Goal: Information Seeking & Learning: Learn about a topic

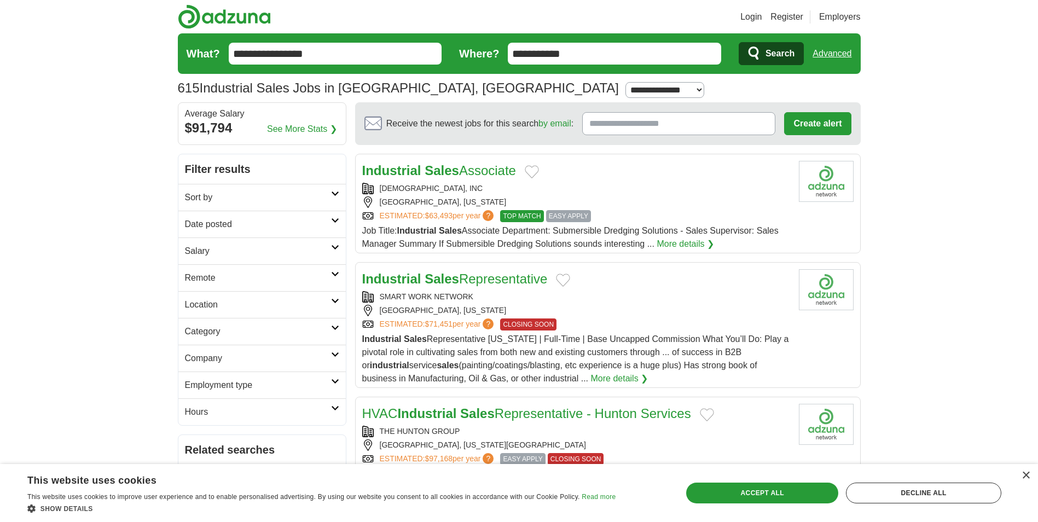
click at [625, 89] on select "**********" at bounding box center [664, 90] width 79 height 16
select select "**"
click at [625, 82] on select "**********" at bounding box center [664, 90] width 79 height 16
click at [452, 177] on strong "Sales" at bounding box center [441, 170] width 34 height 15
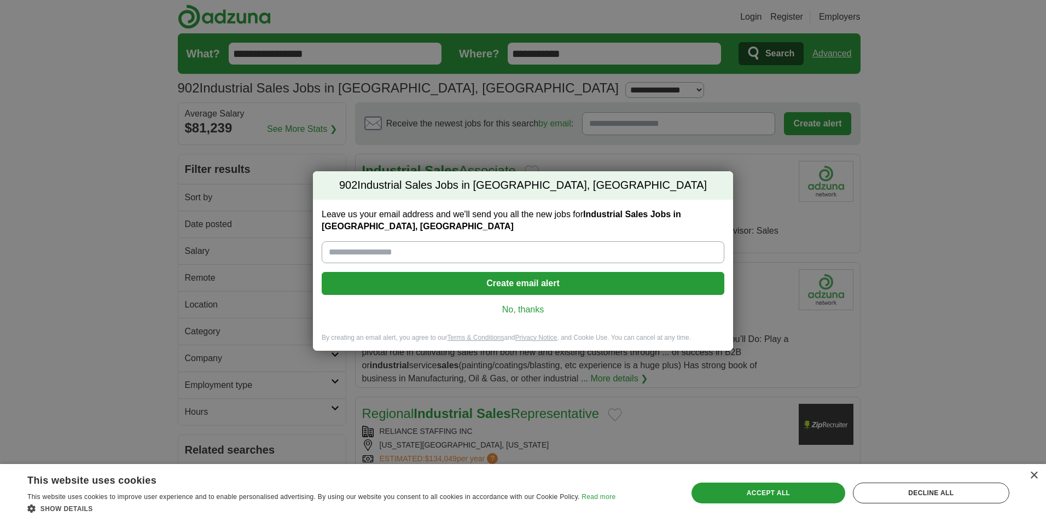
click at [540, 313] on link "No, thanks" at bounding box center [522, 310] width 385 height 12
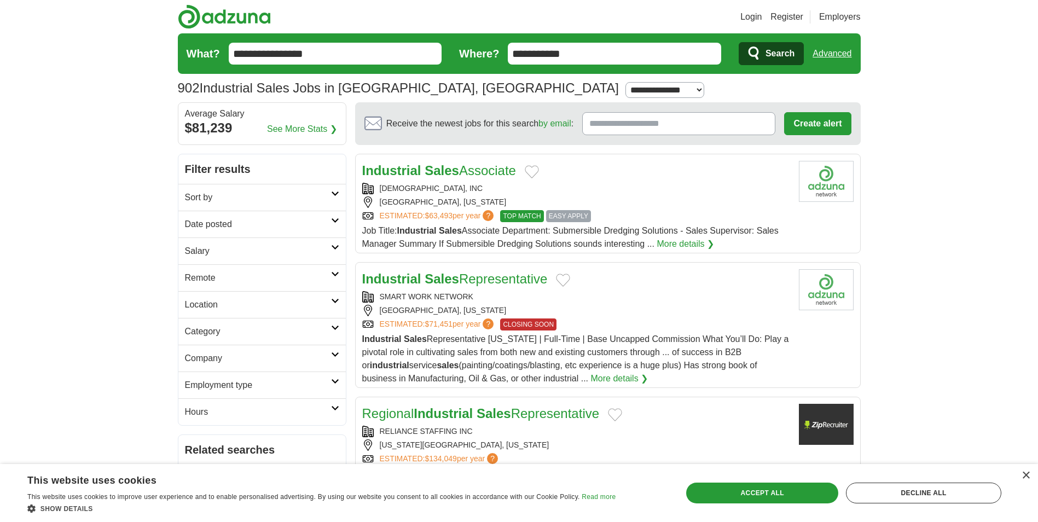
click at [338, 219] on icon at bounding box center [335, 220] width 8 height 5
click at [220, 249] on link "Last 24 hours" at bounding box center [262, 250] width 154 height 13
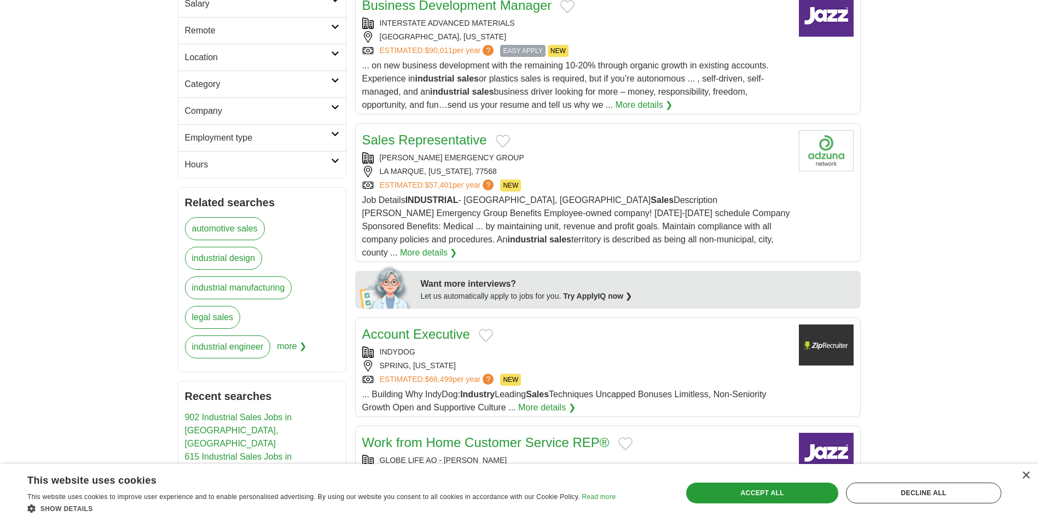
scroll to position [328, 0]
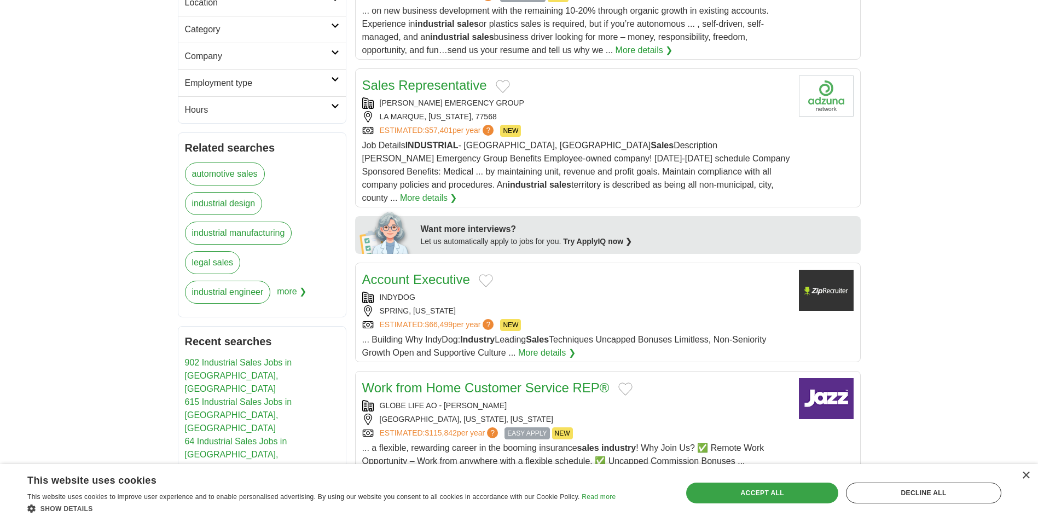
click at [748, 498] on div "Accept all" at bounding box center [762, 492] width 152 height 21
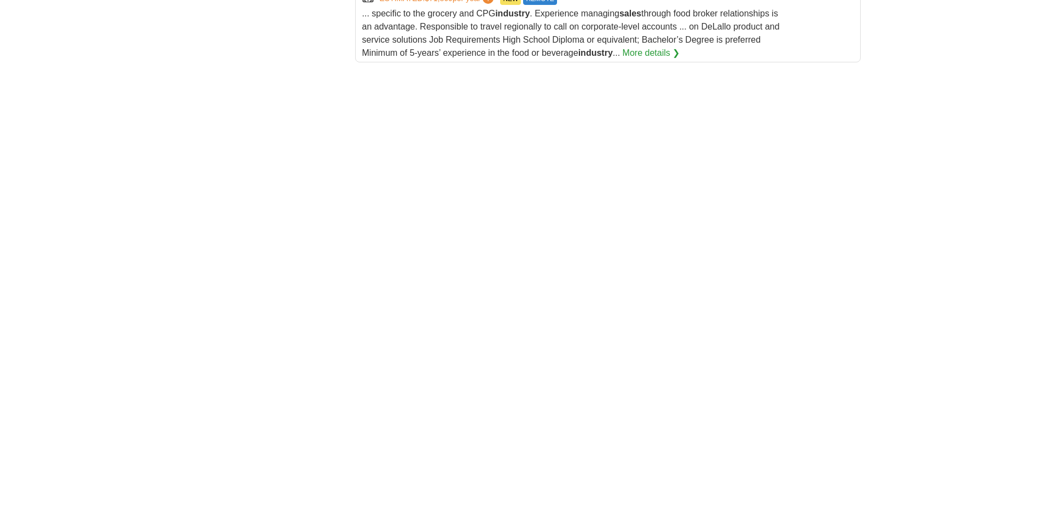
scroll to position [1586, 0]
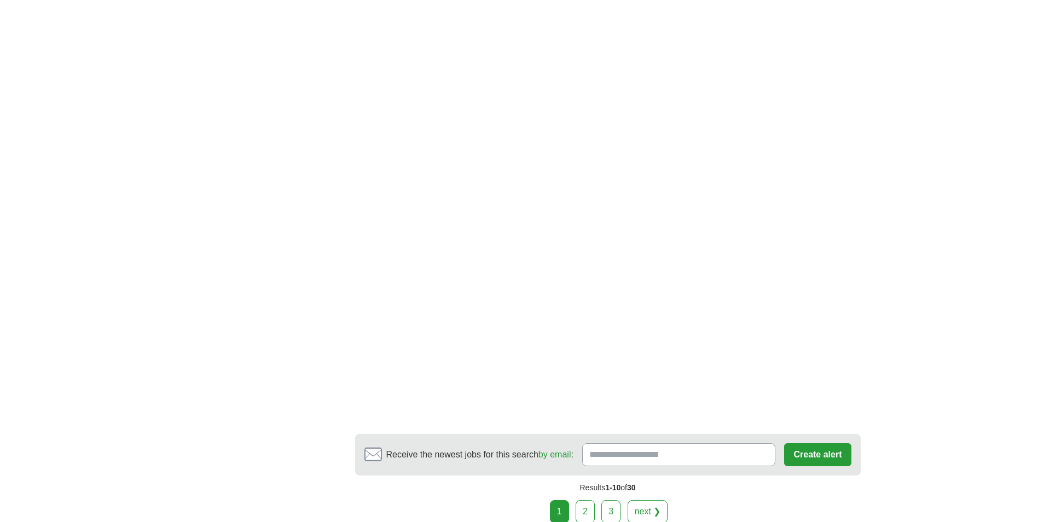
click at [584, 500] on link "2" at bounding box center [584, 511] width 19 height 23
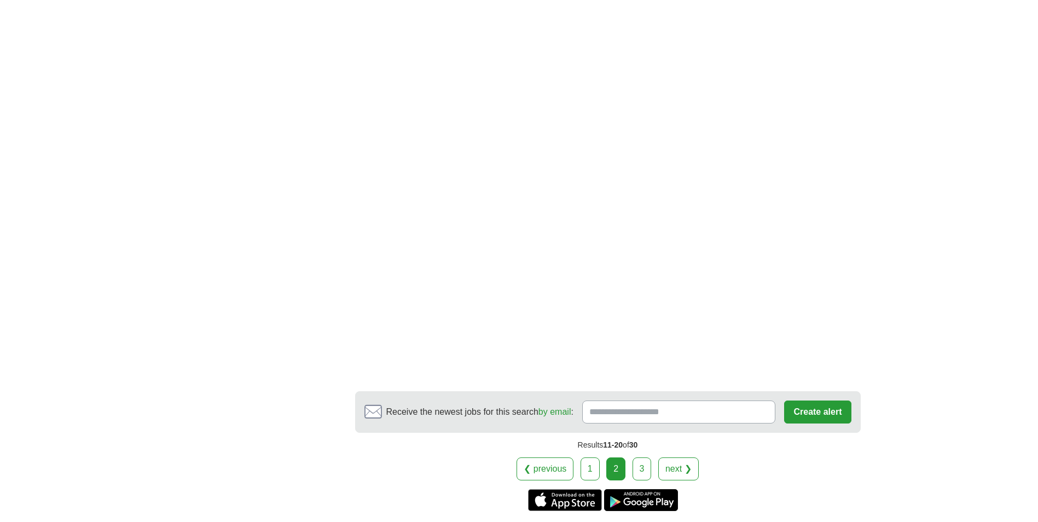
scroll to position [1641, 0]
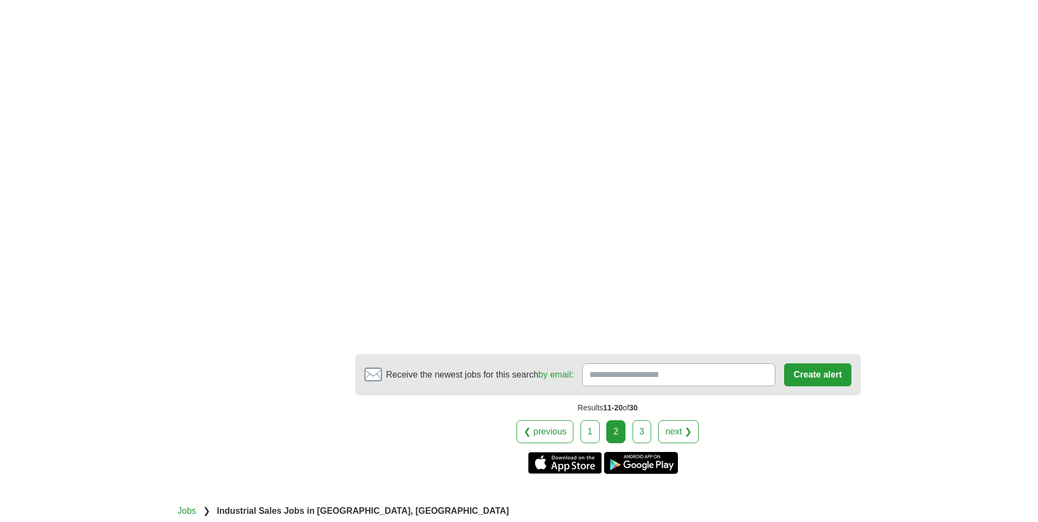
click at [643, 420] on link "3" at bounding box center [641, 431] width 19 height 23
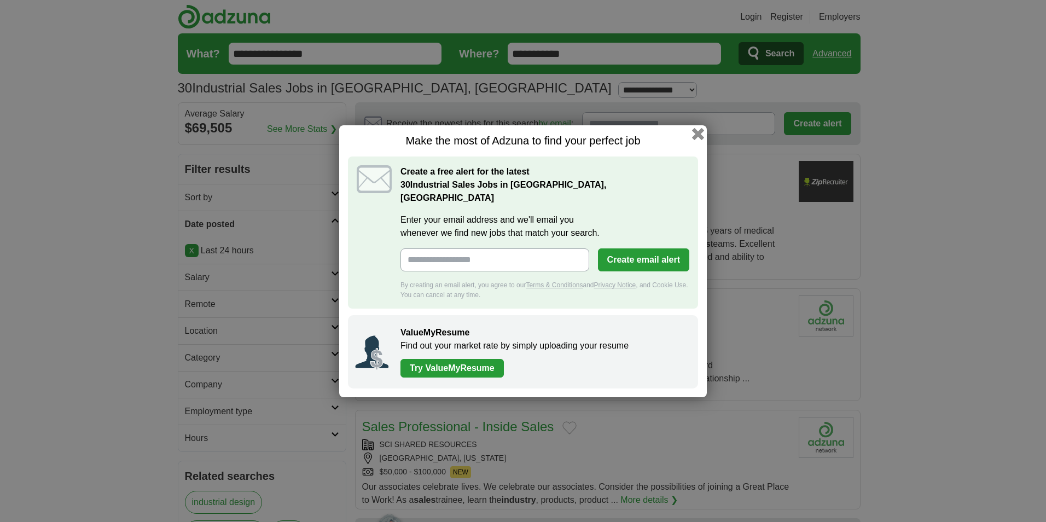
click at [697, 139] on button "button" at bounding box center [698, 133] width 12 height 12
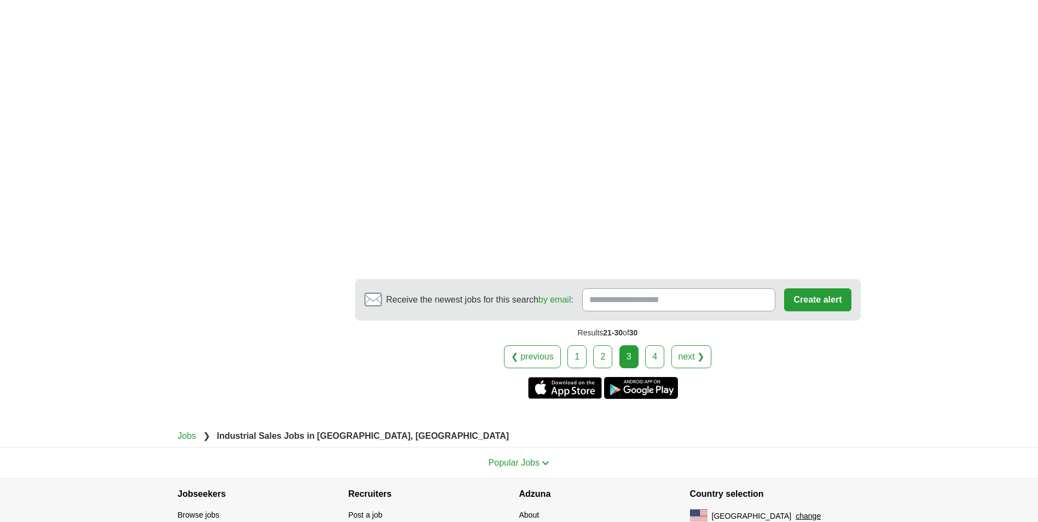
scroll to position [1751, 0]
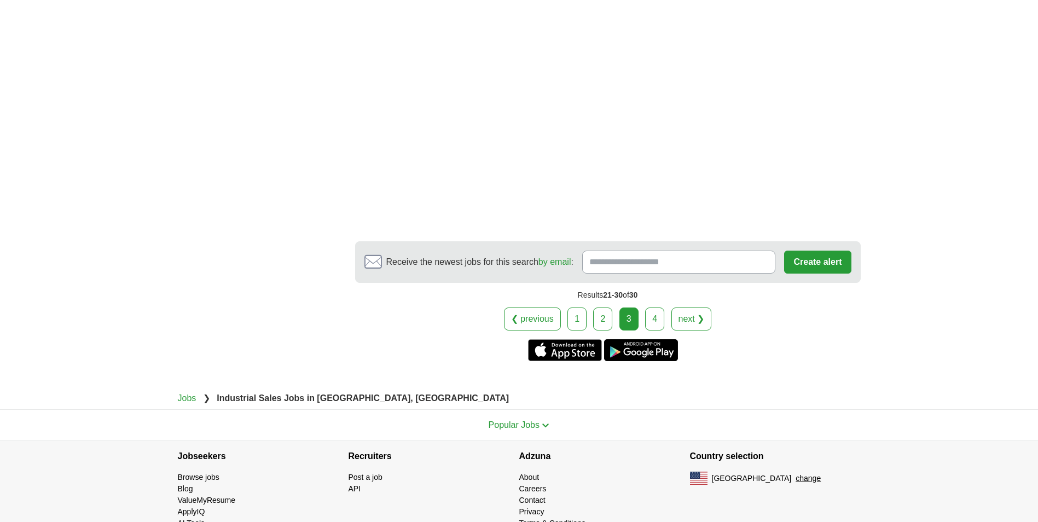
click at [658, 307] on link "4" at bounding box center [654, 318] width 19 height 23
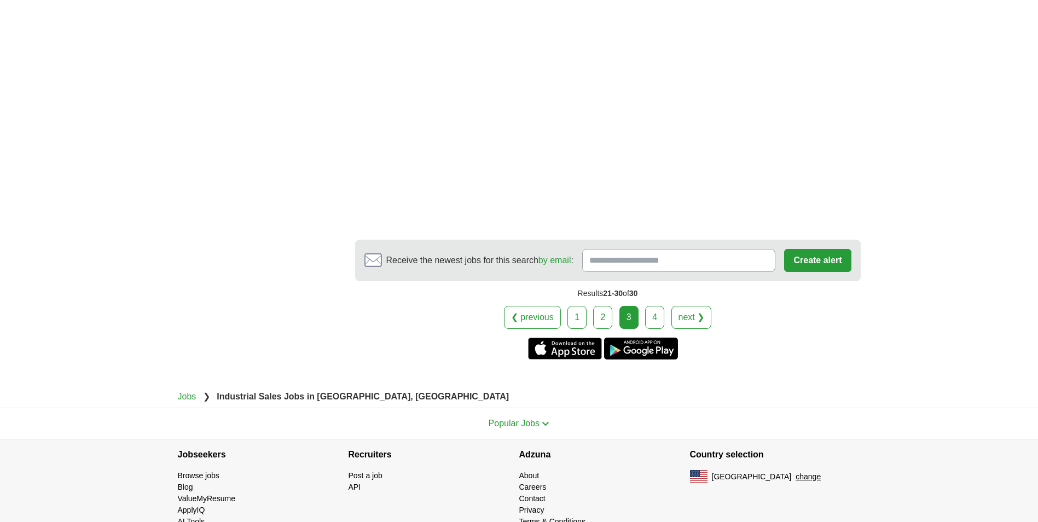
scroll to position [1753, 0]
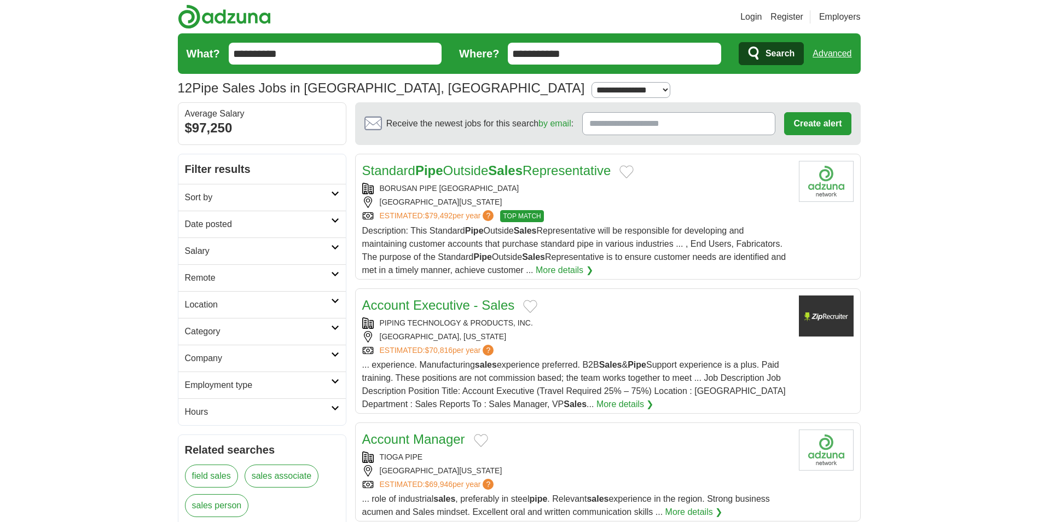
click at [333, 218] on icon at bounding box center [335, 220] width 8 height 5
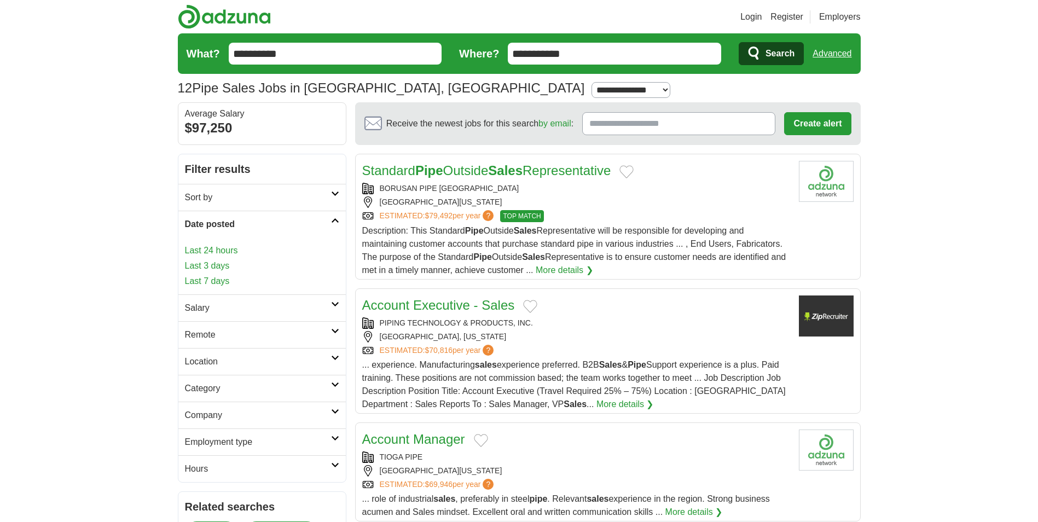
click at [211, 267] on link "Last 3 days" at bounding box center [262, 265] width 154 height 13
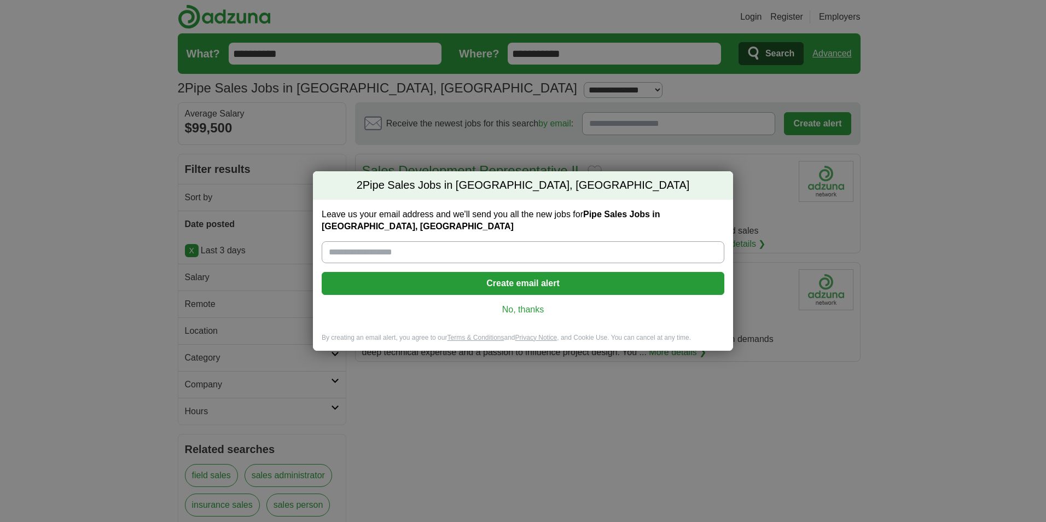
click at [507, 304] on link "No, thanks" at bounding box center [522, 310] width 385 height 12
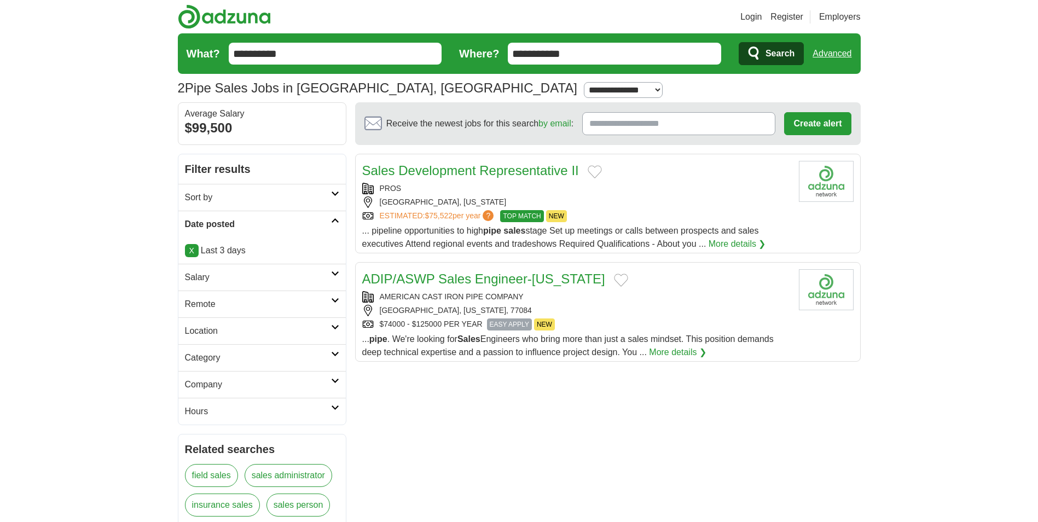
click at [737, 243] on link "More details ❯" at bounding box center [736, 243] width 57 height 13
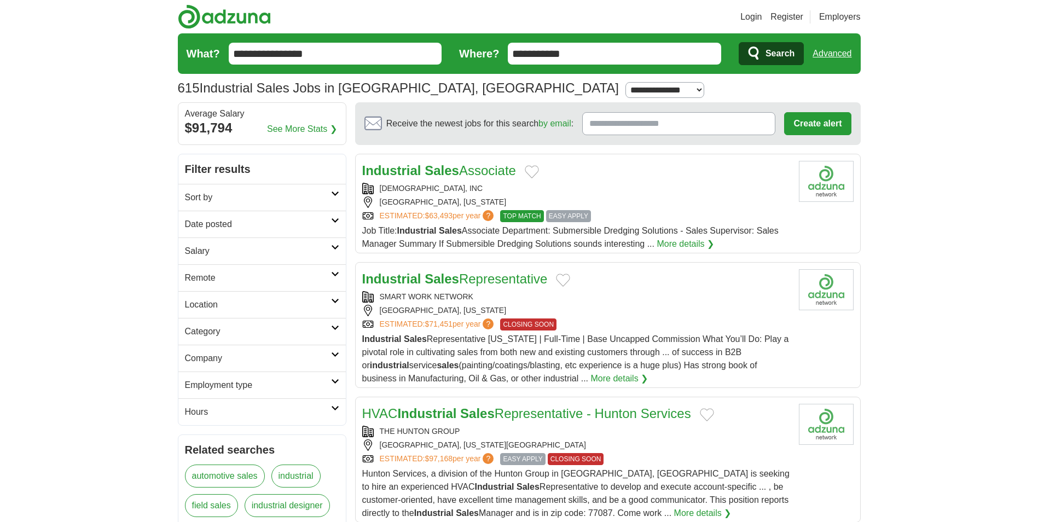
click at [339, 192] on icon at bounding box center [335, 193] width 8 height 5
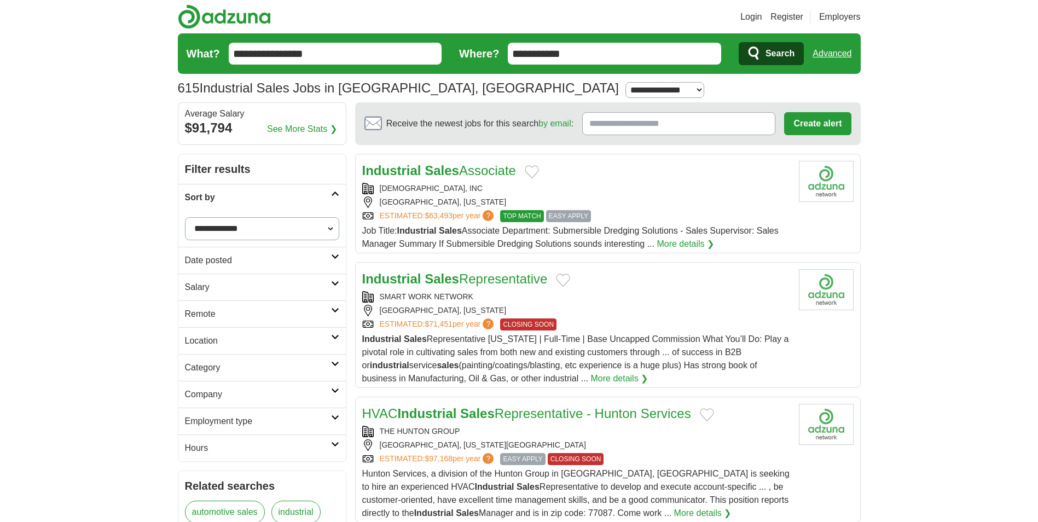
click at [339, 192] on icon at bounding box center [335, 193] width 8 height 5
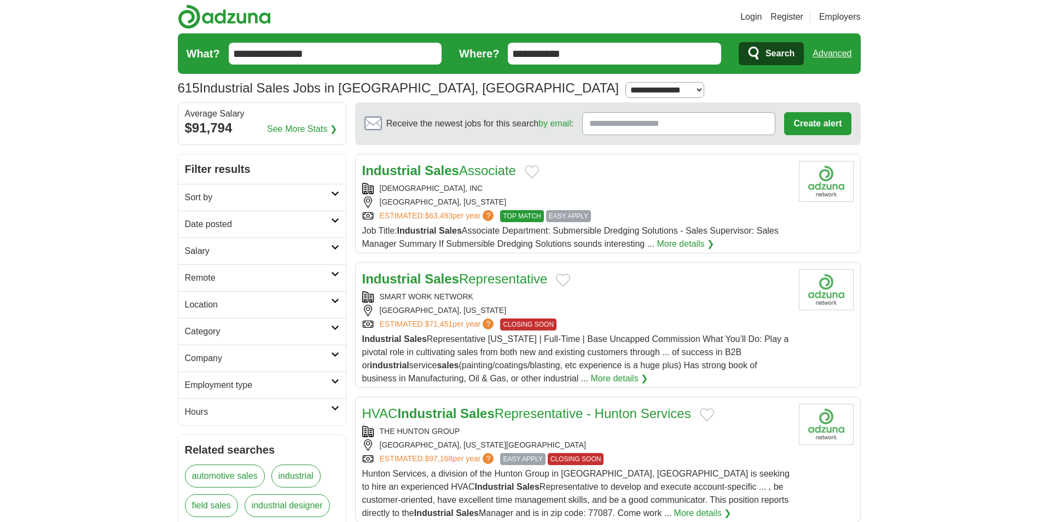
click at [336, 216] on link "Date posted" at bounding box center [261, 224] width 167 height 27
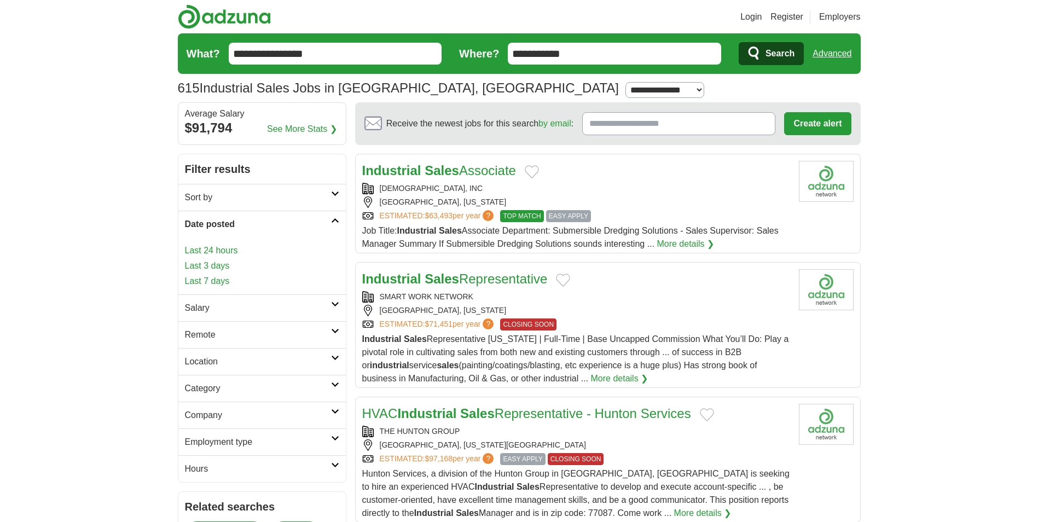
click at [218, 251] on link "Last 24 hours" at bounding box center [262, 250] width 154 height 13
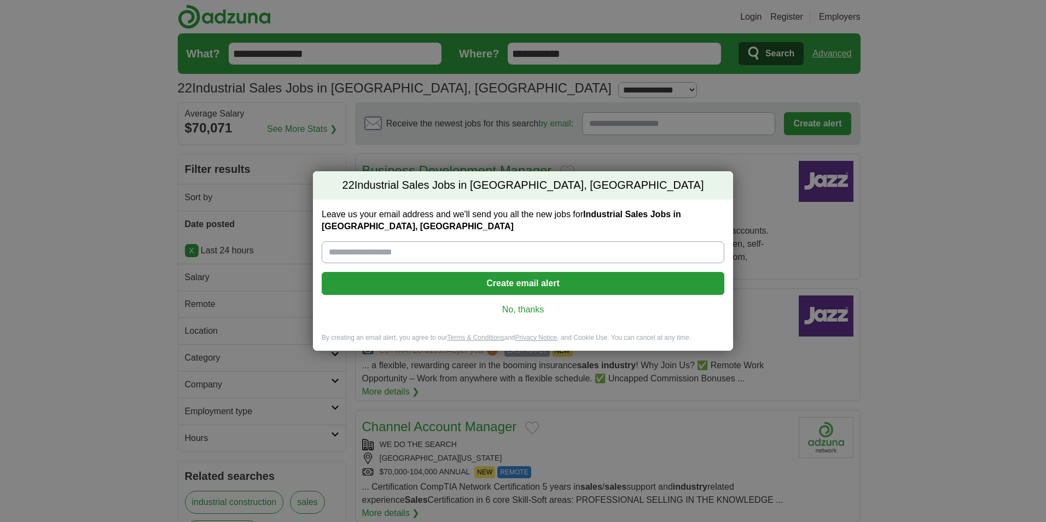
click at [527, 311] on link "No, thanks" at bounding box center [522, 310] width 385 height 12
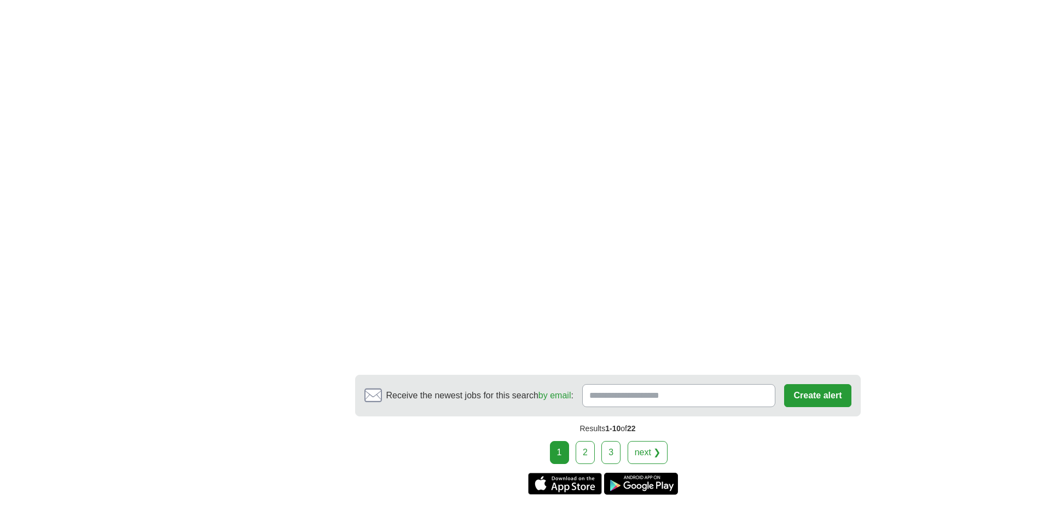
scroll to position [1696, 0]
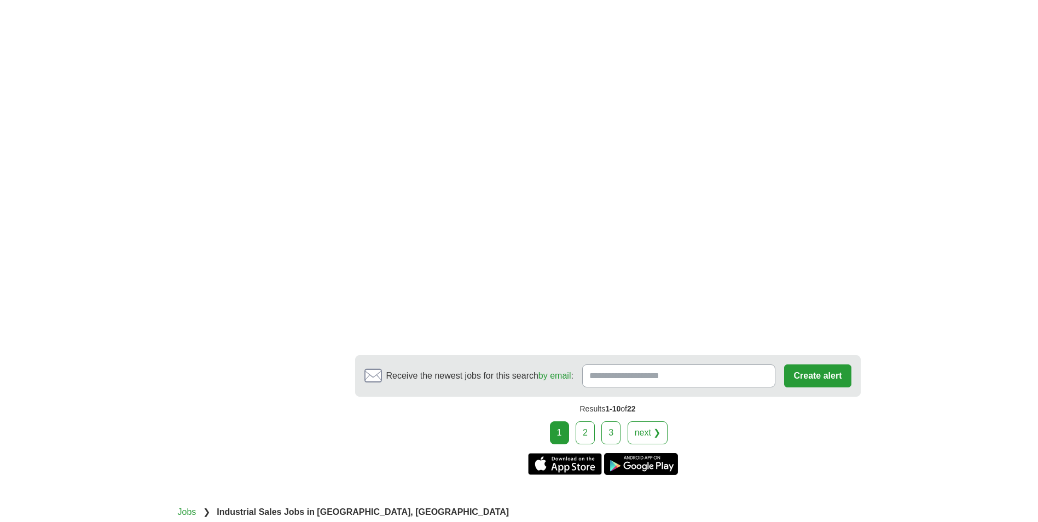
click at [588, 421] on link "2" at bounding box center [584, 432] width 19 height 23
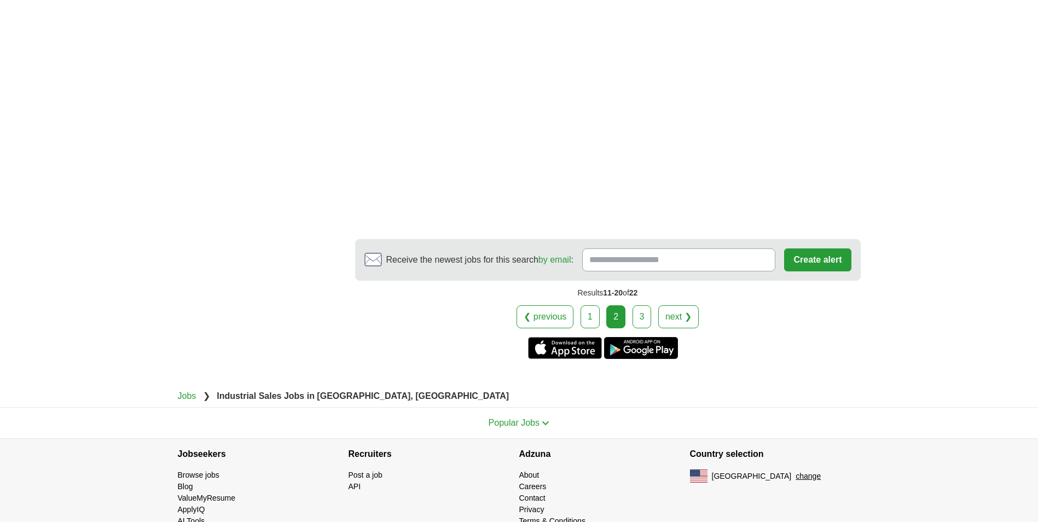
scroll to position [1732, 0]
click at [639, 305] on link "3" at bounding box center [641, 316] width 19 height 23
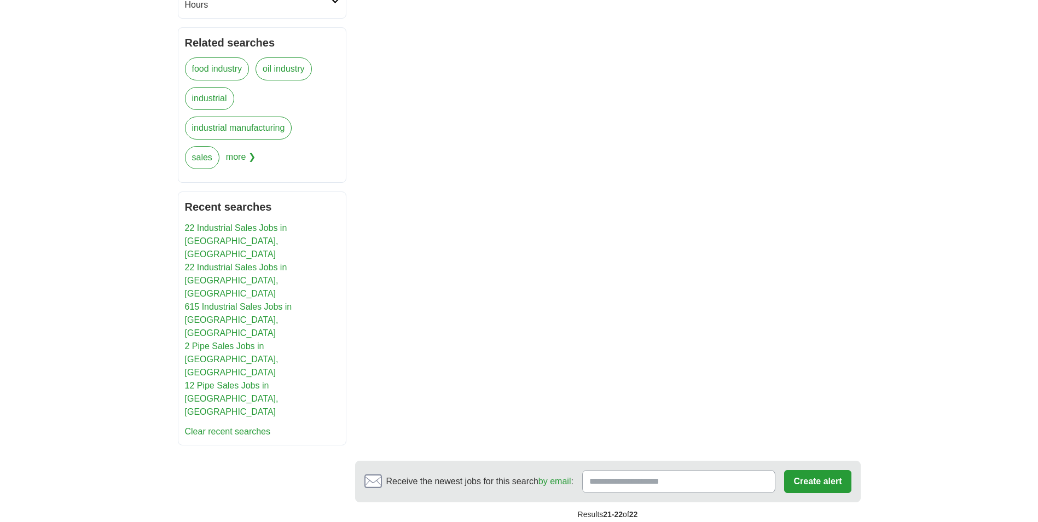
scroll to position [438, 0]
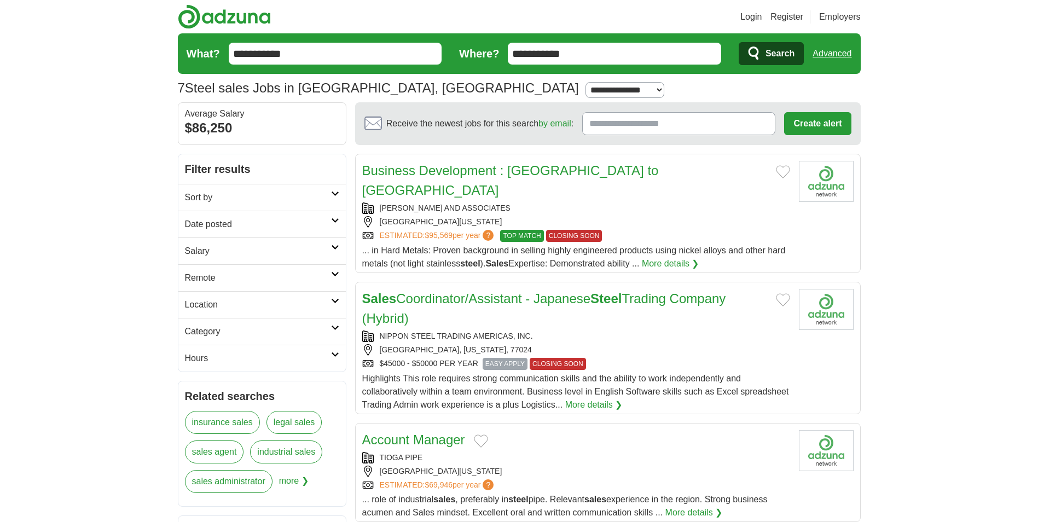
click at [333, 220] on icon at bounding box center [335, 220] width 8 height 5
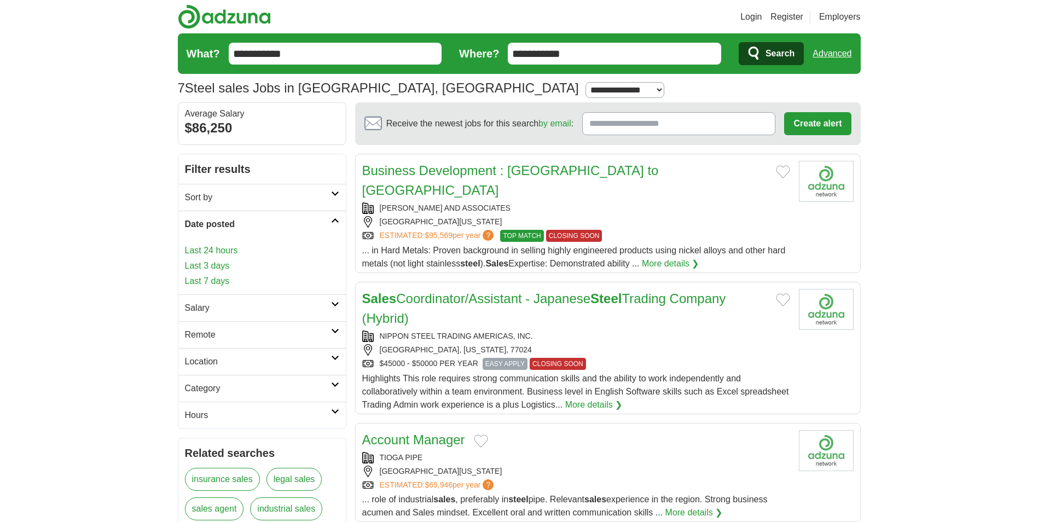
click at [211, 251] on link "Last 24 hours" at bounding box center [262, 250] width 154 height 13
